Goal: Information Seeking & Learning: Check status

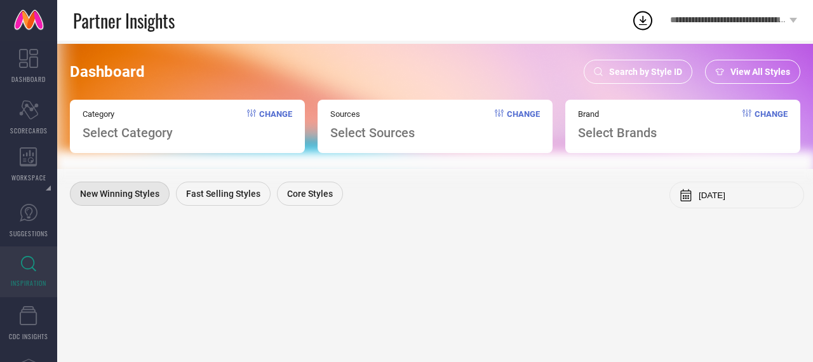
click at [644, 74] on span "Search by Style ID" at bounding box center [645, 72] width 73 height 10
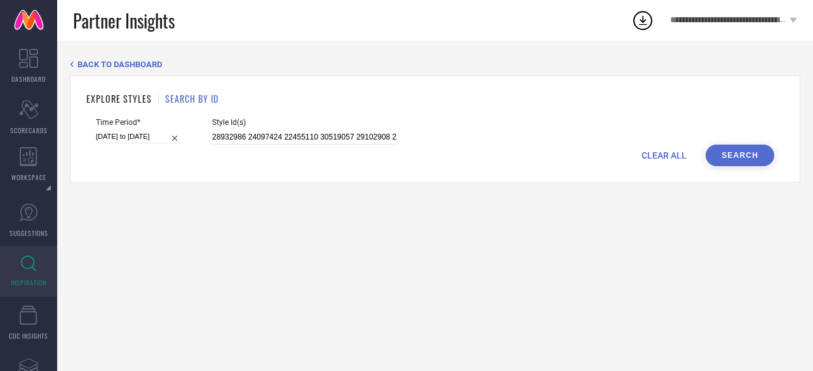
click at [343, 130] on div "Style Id(s) 28932986 24097424 22455110 30519057 29102908 25180020 19441538 2311…" at bounding box center [304, 131] width 184 height 27
click at [325, 142] on input "28932986 24097424 22455110 30519057 29102908 25180020 19441538 23119268 2244408…" at bounding box center [304, 137] width 184 height 15
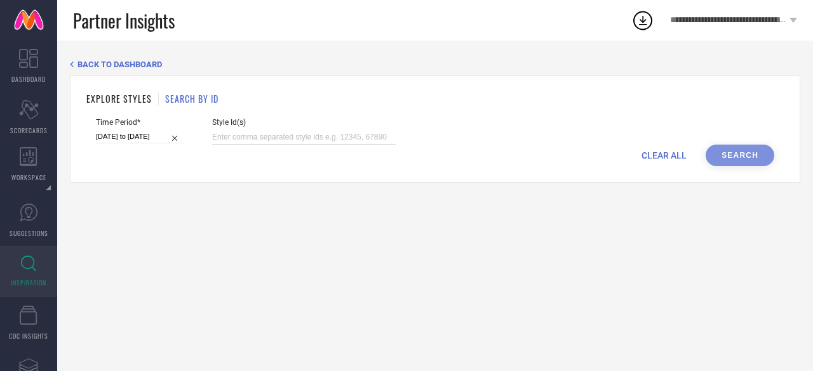
paste input "36265437 36265439 36265441 36265438 36265453 36265459 36265436 36265440 3626545…"
type input "36265437 36265439 36265441 36265438 36265453 36265459 36265436 36265440 3626545…"
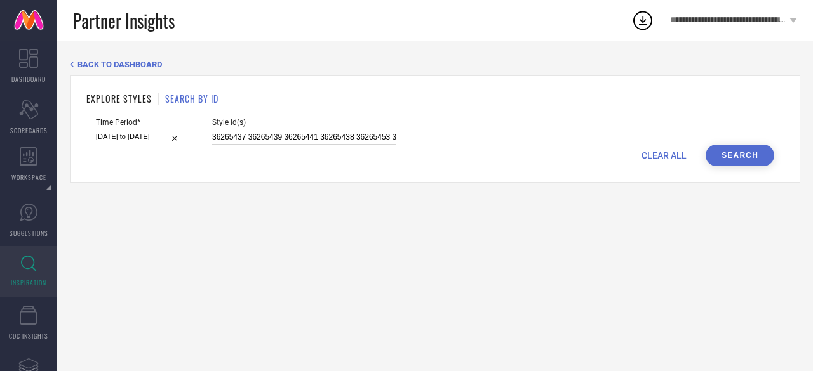
scroll to position [0, 209]
select select "6"
select select "2025"
select select "7"
select select "2025"
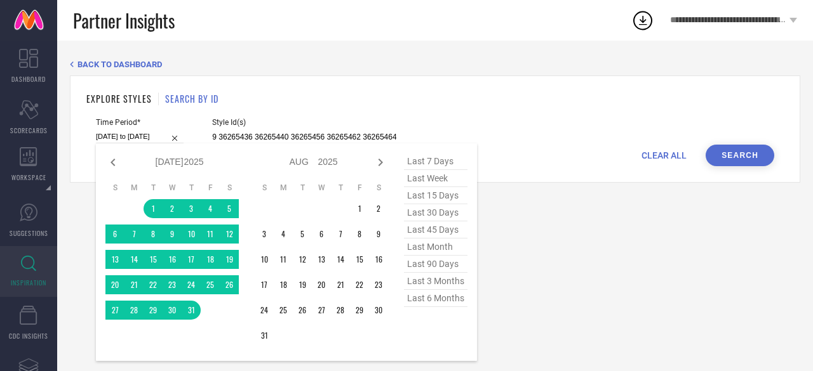
click at [138, 134] on input "[DATE] to [DATE]" at bounding box center [140, 136] width 88 height 13
type input "36265437 36265439 36265441 36265438 36265453 36265459 36265436 36265440 3626545…"
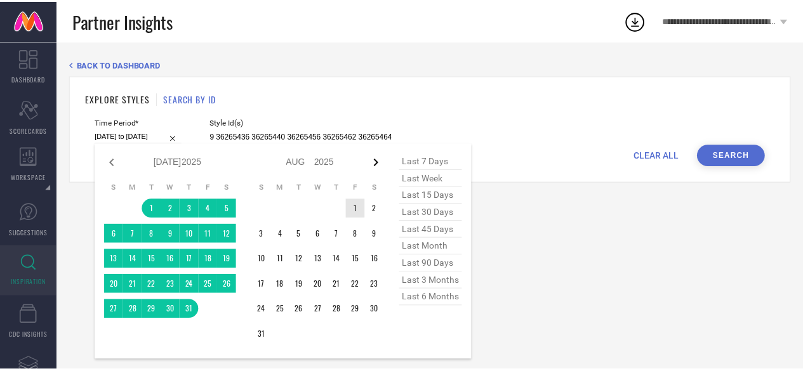
scroll to position [0, 0]
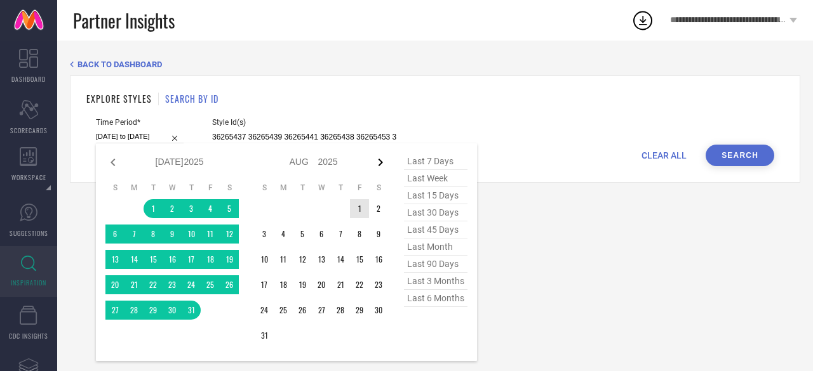
click at [378, 162] on icon at bounding box center [380, 162] width 15 height 15
select select "7"
select select "2025"
select select "8"
select select "2025"
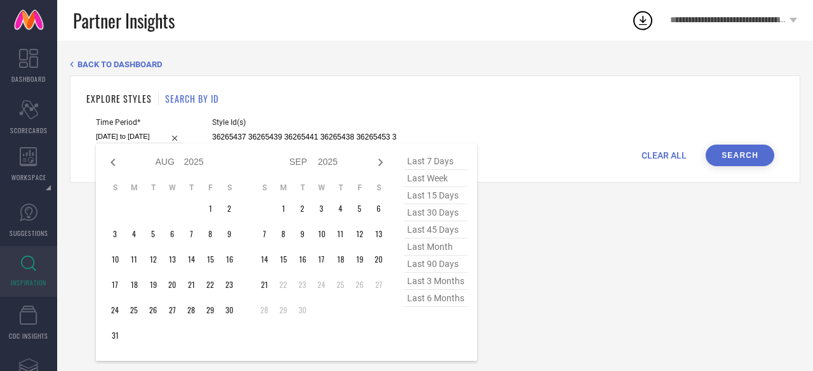
click at [434, 200] on span "last 15 days" at bounding box center [435, 195] width 63 height 17
type input "[DATE] to [DATE]"
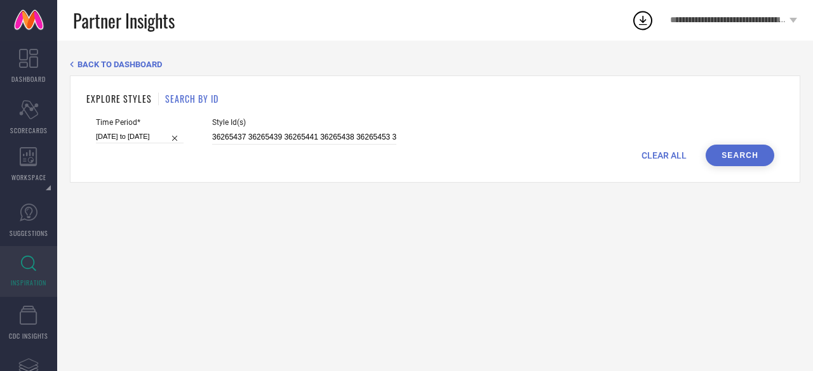
click at [715, 157] on button "Search" at bounding box center [739, 156] width 69 height 22
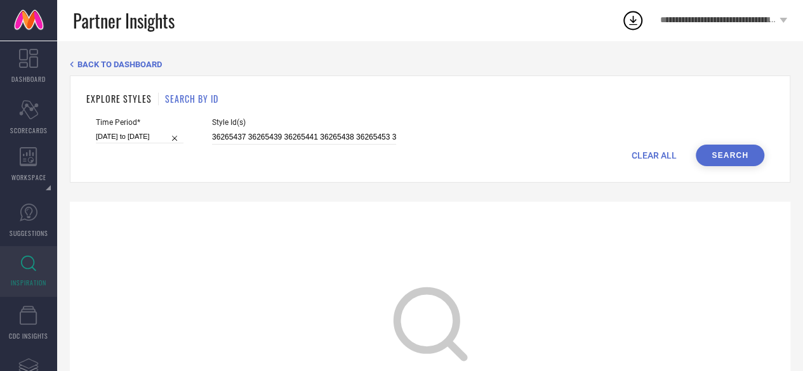
scroll to position [44, 0]
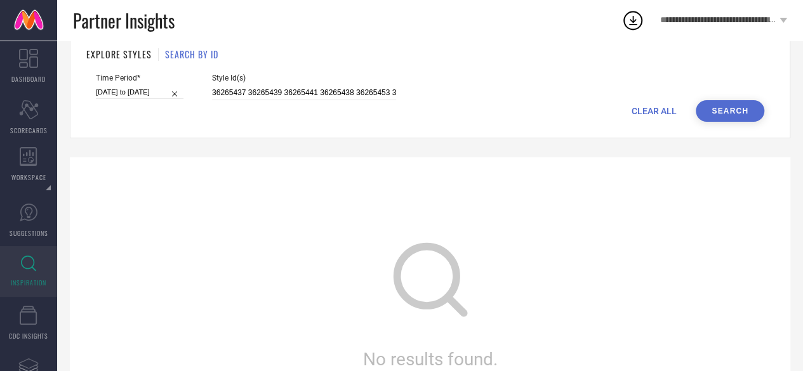
click at [159, 91] on input "[DATE] to [DATE]" at bounding box center [140, 92] width 88 height 13
select select "8"
select select "2025"
select select "9"
select select "2025"
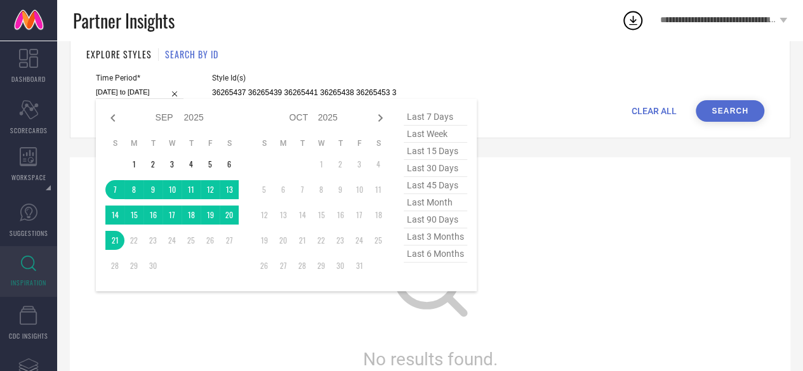
click at [656, 241] on div "No results found. Try searching something different" at bounding box center [430, 315] width 721 height 317
